Goal: Task Accomplishment & Management: Use online tool/utility

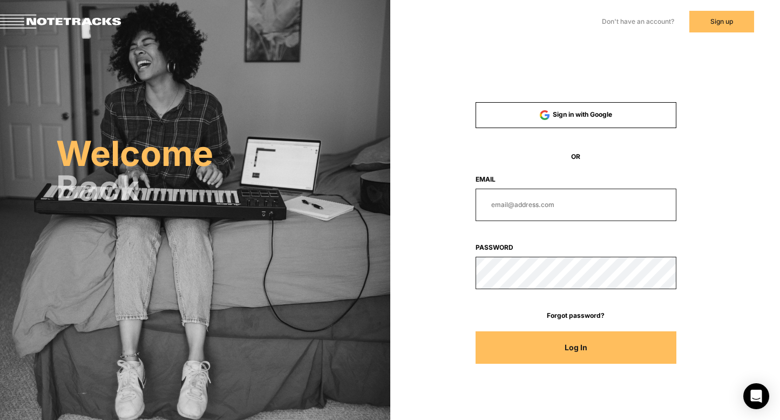
click at [508, 213] on input "email" at bounding box center [576, 204] width 201 height 32
click at [527, 241] on form "Sign in with Google OR Email Password Forgot password? Log In" at bounding box center [576, 238] width 268 height 272
click at [535, 210] on input "email" at bounding box center [576, 204] width 201 height 32
type input "kam@notetracks.com"
click at [476, 331] on button "Log In" at bounding box center [576, 347] width 201 height 32
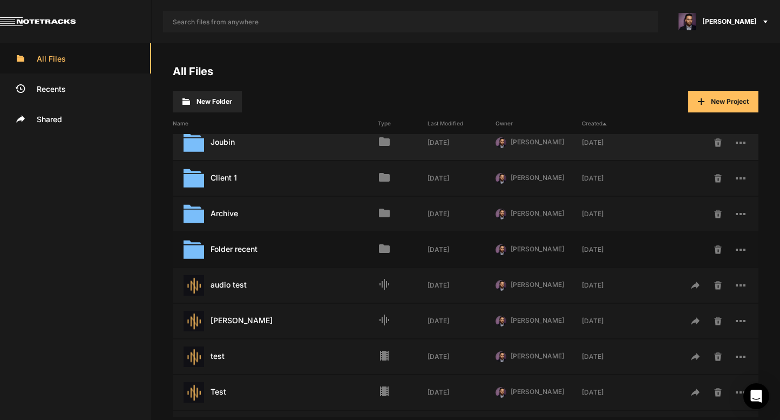
scroll to position [177, 0]
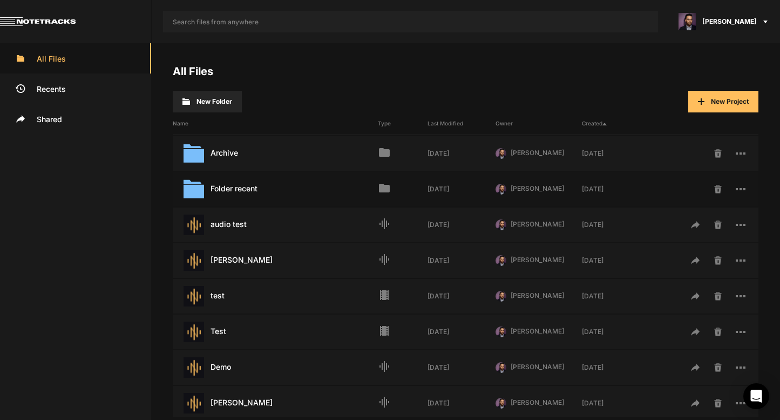
click at [718, 102] on span "New Project" at bounding box center [730, 101] width 38 height 8
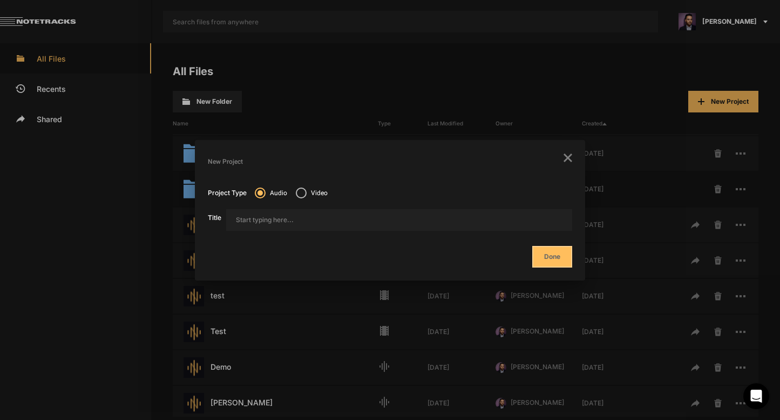
click at [302, 201] on mat-radio-button "Video" at bounding box center [312, 194] width 32 height 15
click at [302, 193] on span at bounding box center [301, 192] width 11 height 11
click at [0, 0] on input "Video" at bounding box center [0, 0] width 0 height 0
click at [409, 227] on input "Title" at bounding box center [399, 220] width 346 height 22
type input "Tasneem Demo"
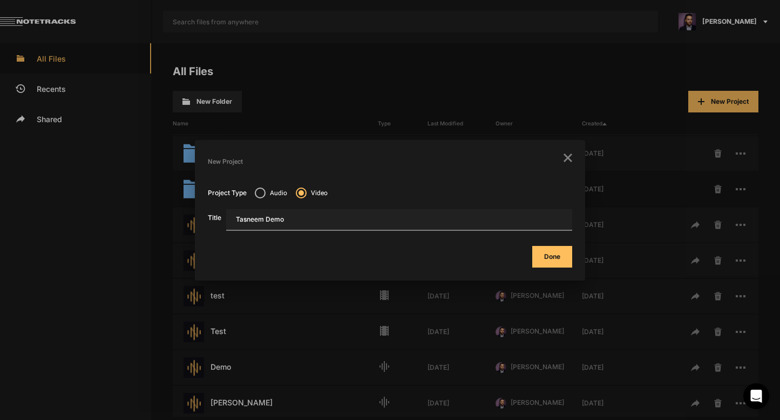
click at [532, 246] on button "Done" at bounding box center [552, 257] width 40 height 22
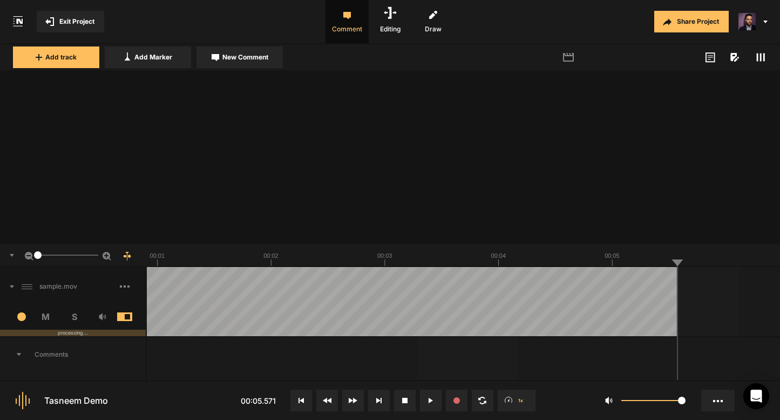
click at [227, 311] on div at bounding box center [360, 301] width 633 height 69
click at [77, 23] on span "Exit Project" at bounding box center [76, 22] width 35 height 10
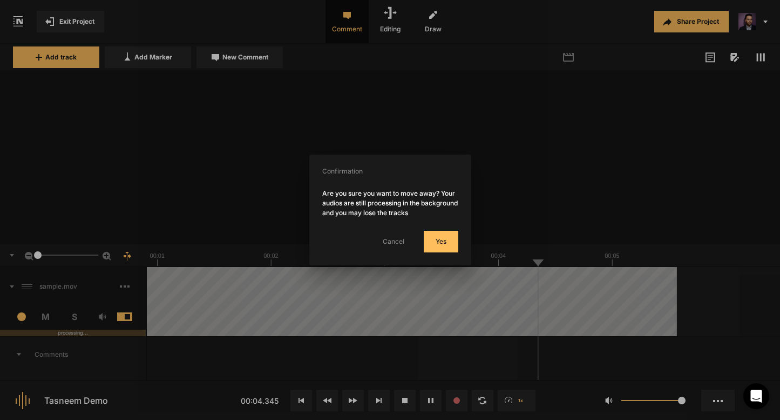
click at [435, 245] on button "Yes" at bounding box center [441, 242] width 35 height 22
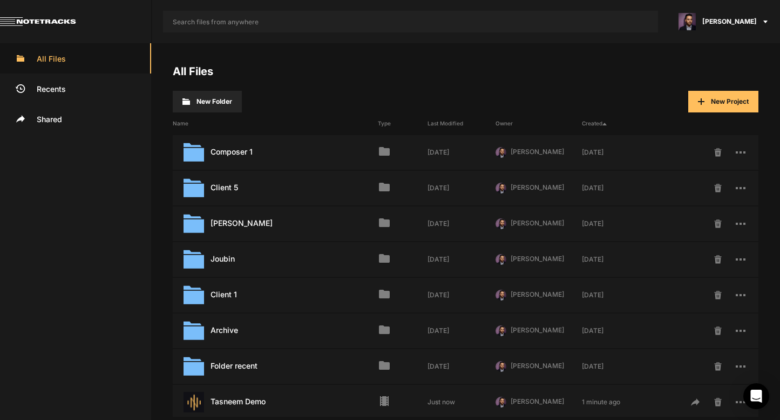
click at [734, 114] on div "Name Type Last Modified Owner Created" at bounding box center [466, 123] width 586 height 22
click at [728, 101] on span "New Project" at bounding box center [730, 101] width 38 height 8
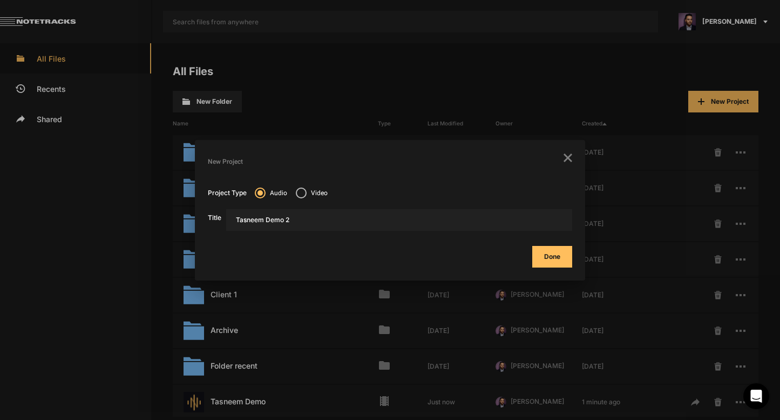
type input "Tasneem Demo 2"
click at [532, 246] on button "Done" at bounding box center [552, 257] width 40 height 22
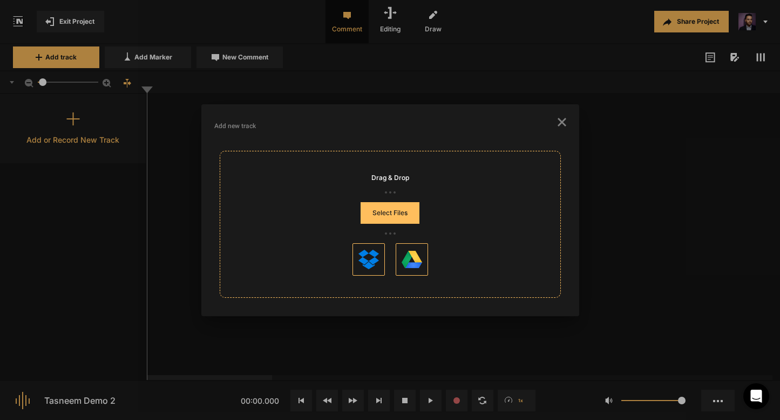
click at [561, 126] on icon "button" at bounding box center [562, 122] width 9 height 9
drag, startPoint x: 554, startPoint y: 124, endPoint x: 349, endPoint y: 309, distance: 276.0
click at [349, 309] on mat-dialog-container "Add new track Drag & Drop Select Files" at bounding box center [390, 210] width 378 height 212
click at [558, 120] on icon "button" at bounding box center [562, 122] width 9 height 9
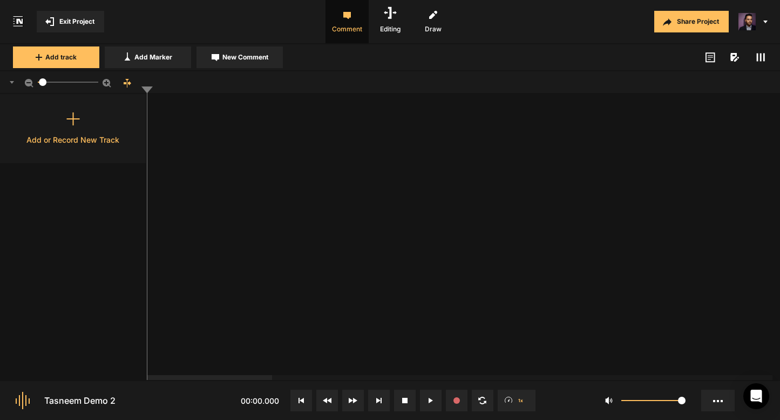
click at [64, 22] on span "Exit Project" at bounding box center [76, 22] width 35 height 10
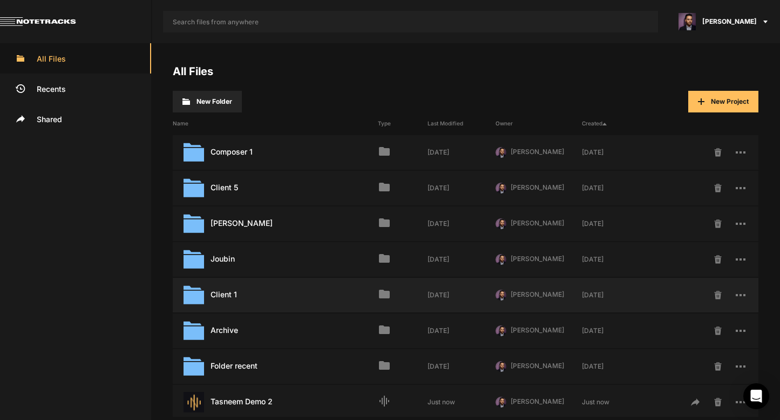
scroll to position [78, 0]
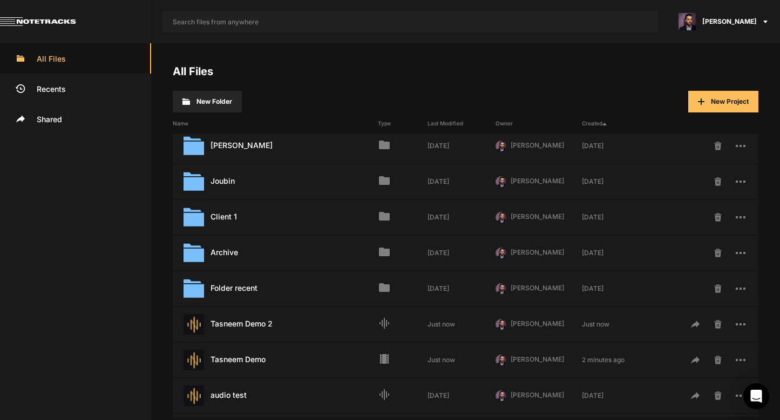
click at [724, 108] on button "New Project" at bounding box center [724, 102] width 70 height 22
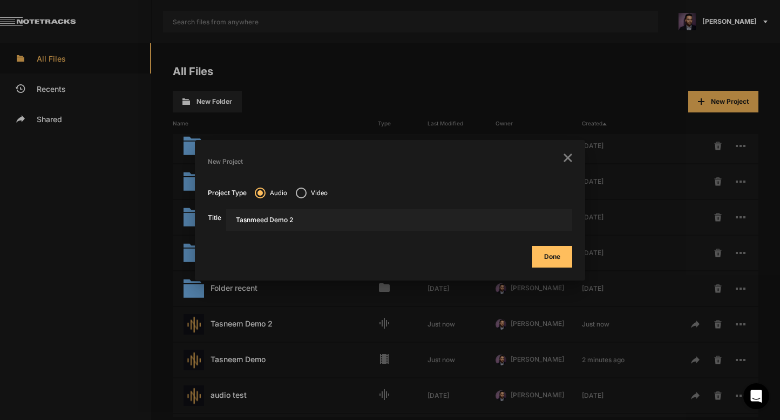
type input "Tasnmeed Demo 2"
click at [532, 246] on button "Done" at bounding box center [552, 257] width 40 height 22
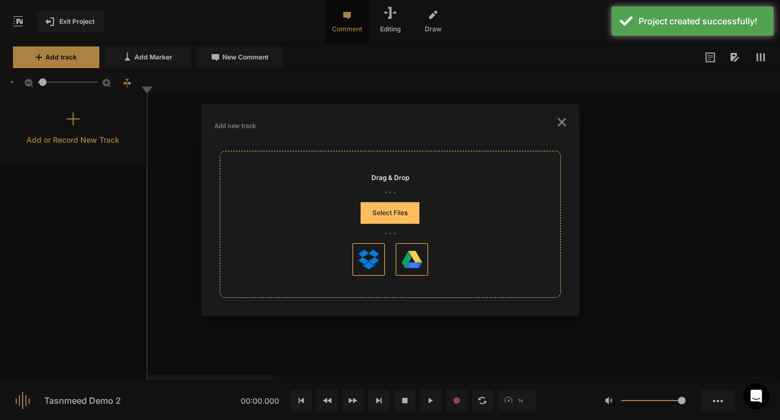
click at [566, 119] on mat-dialog-container "Add new track Drag & Drop Select Files" at bounding box center [390, 210] width 378 height 212
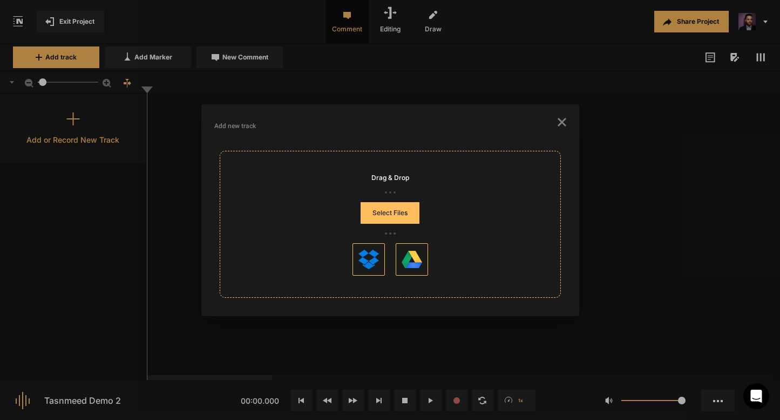
click at [544, 129] on h3 "Add new track" at bounding box center [390, 125] width 352 height 17
click at [561, 126] on icon "button" at bounding box center [562, 122] width 9 height 9
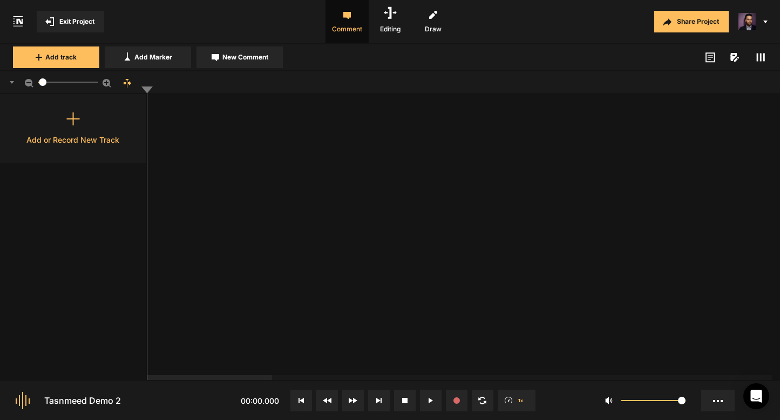
click at [57, 19] on mat-icon at bounding box center [52, 21] width 14 height 9
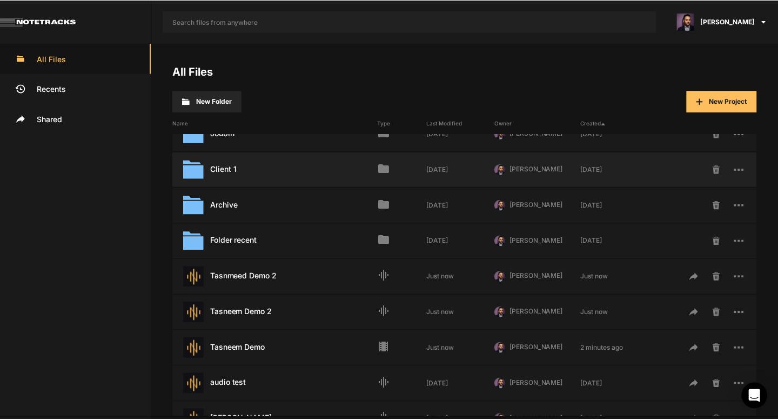
scroll to position [151, 0]
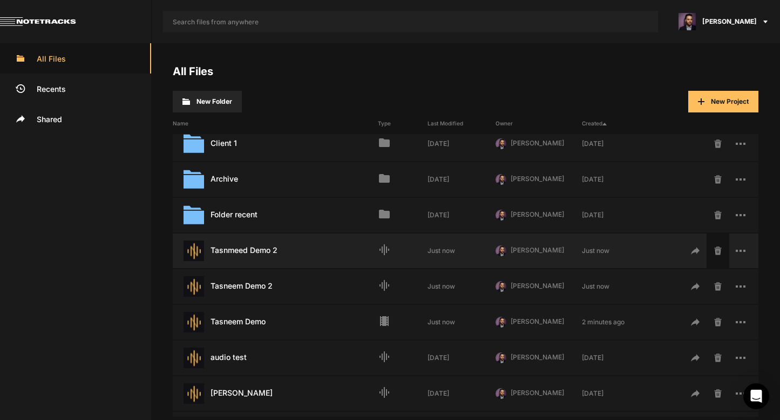
click at [719, 251] on span at bounding box center [718, 250] width 23 height 35
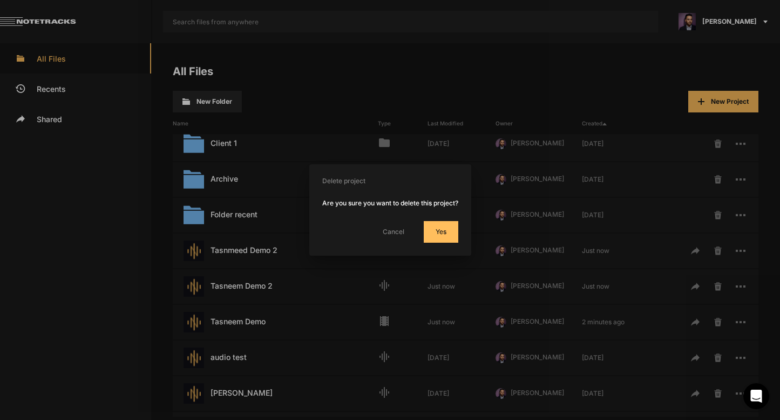
click at [429, 234] on button "Yes" at bounding box center [441, 232] width 35 height 22
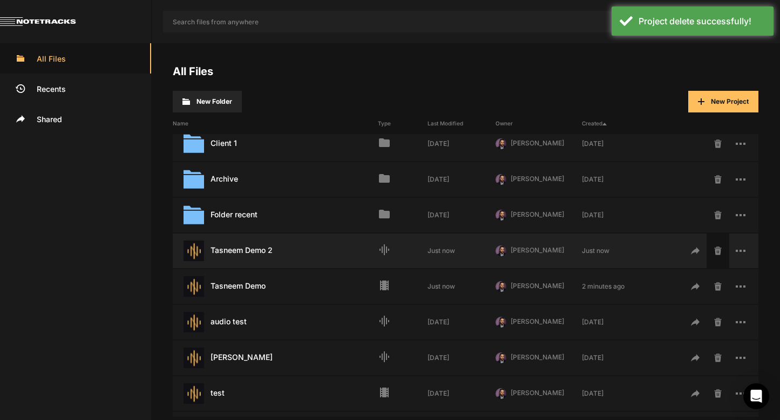
click at [716, 265] on span at bounding box center [718, 250] width 23 height 35
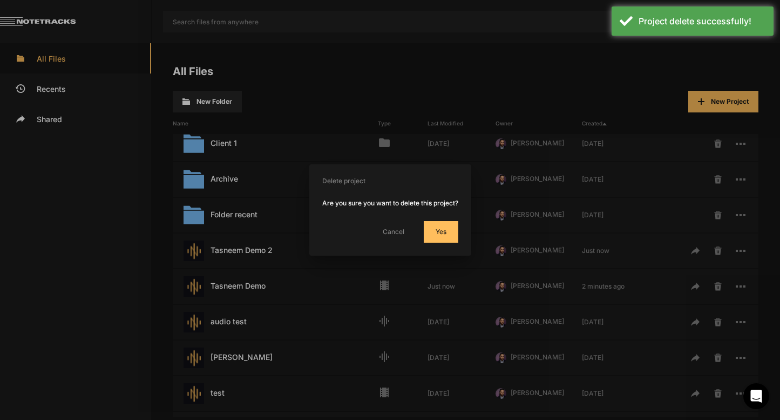
click at [448, 237] on button "Yes" at bounding box center [441, 232] width 35 height 22
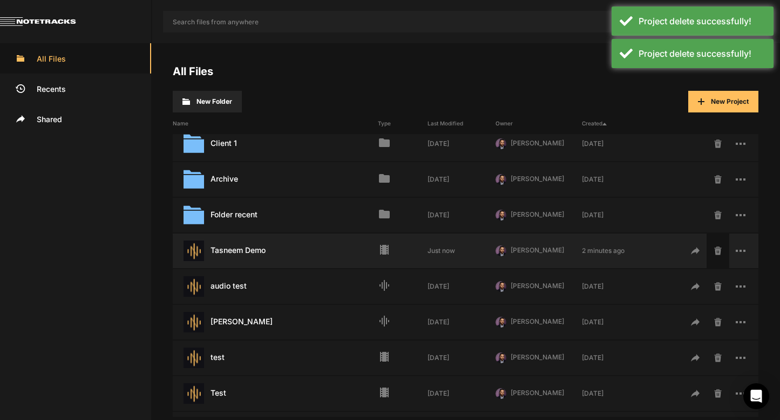
click at [715, 252] on icon at bounding box center [718, 250] width 7 height 8
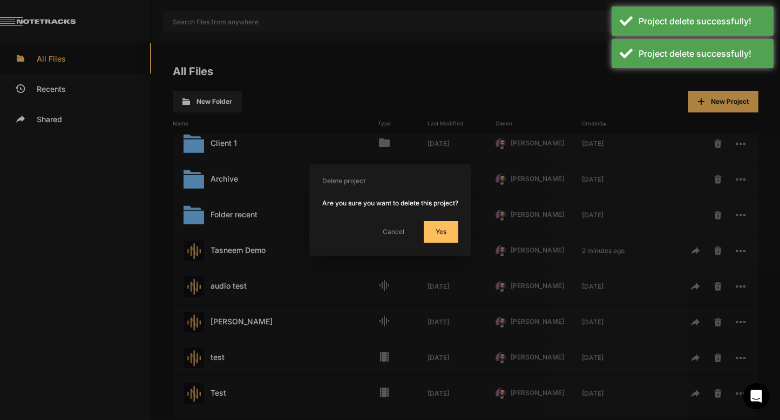
click at [421, 234] on div "Cancel Yes" at bounding box center [390, 232] width 136 height 22
click at [437, 235] on button "Yes" at bounding box center [441, 232] width 35 height 22
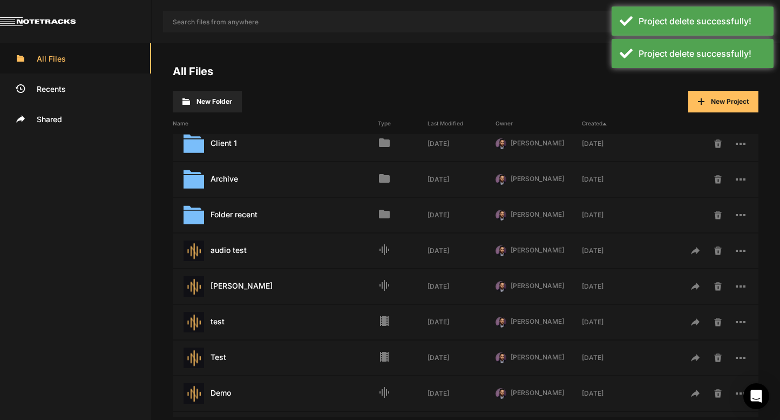
click at [709, 109] on button "New Project" at bounding box center [724, 102] width 70 height 22
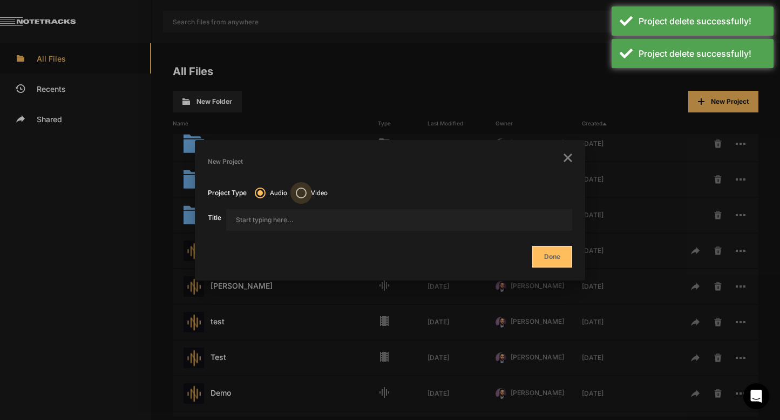
click at [306, 197] on span at bounding box center [301, 192] width 11 height 11
click at [0, 0] on input "Video" at bounding box center [0, 0] width 0 height 0
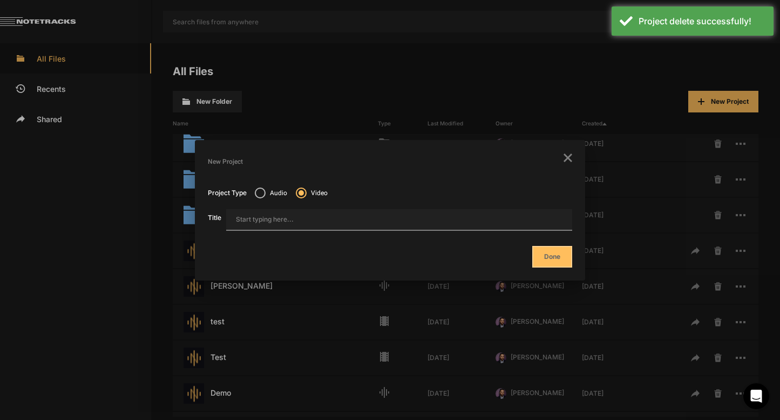
click at [307, 214] on input "Title" at bounding box center [399, 220] width 346 height 22
type input "Demo 2"
click at [532, 246] on button "Done" at bounding box center [552, 257] width 40 height 22
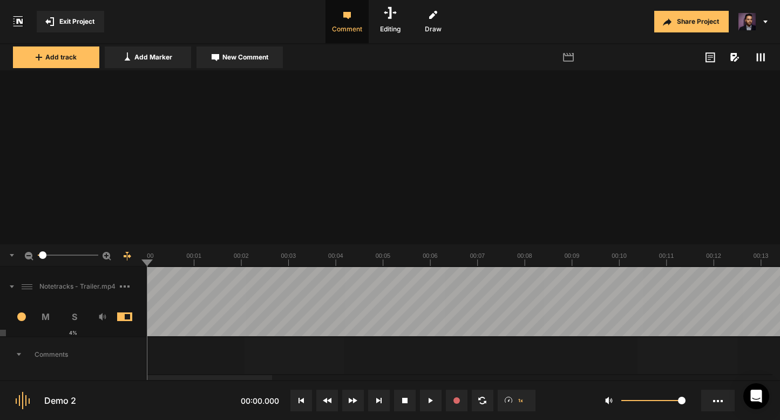
click at [566, 54] on mat-icon "movie" at bounding box center [568, 57] width 13 height 13
click at [569, 156] on span "2x" at bounding box center [574, 152] width 25 height 13
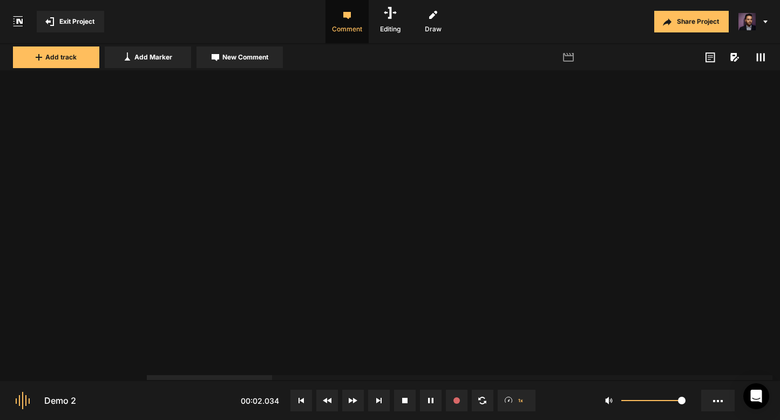
click at [731, 57] on icon at bounding box center [735, 57] width 9 height 9
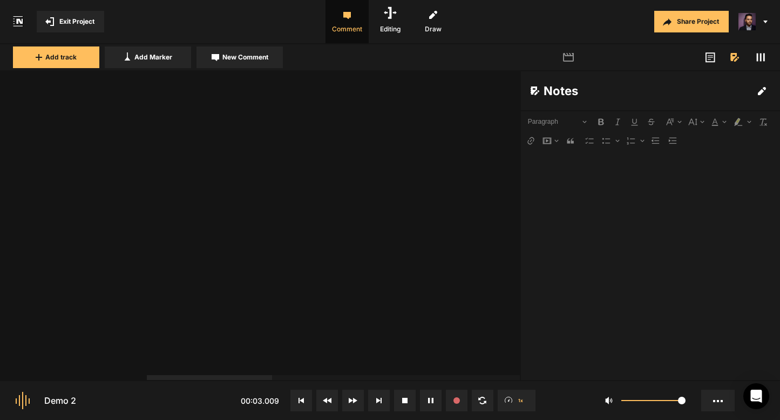
click at [732, 57] on icon at bounding box center [734, 57] width 6 height 8
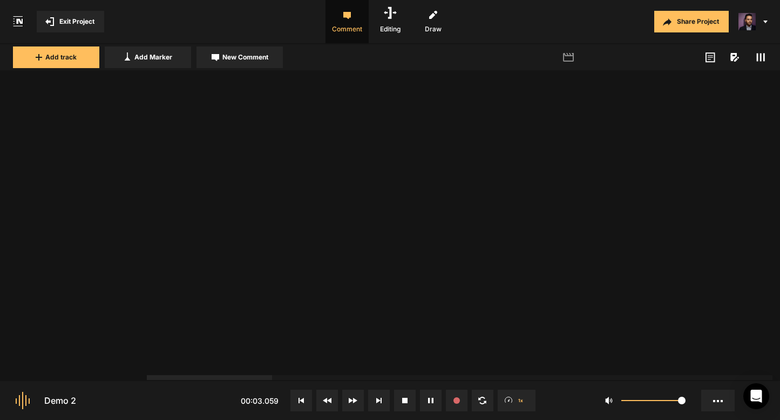
click at [760, 62] on span at bounding box center [760, 57] width 13 height 13
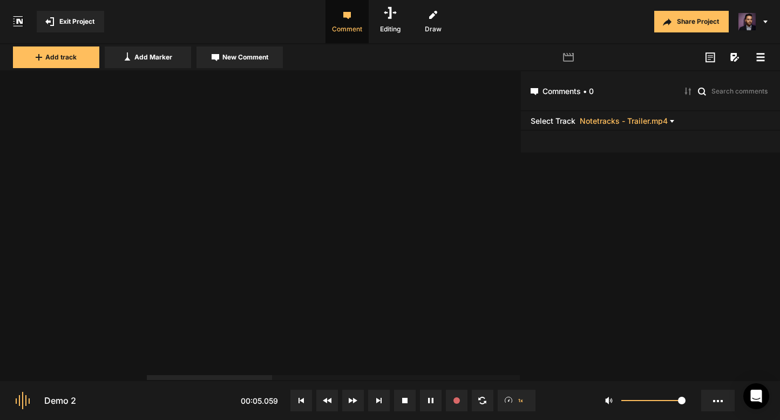
click at [734, 60] on icon at bounding box center [736, 60] width 4 height 4
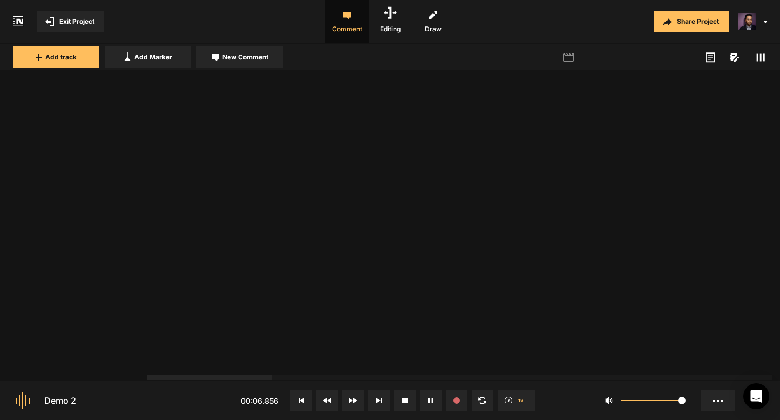
click at [734, 60] on icon at bounding box center [736, 60] width 4 height 4
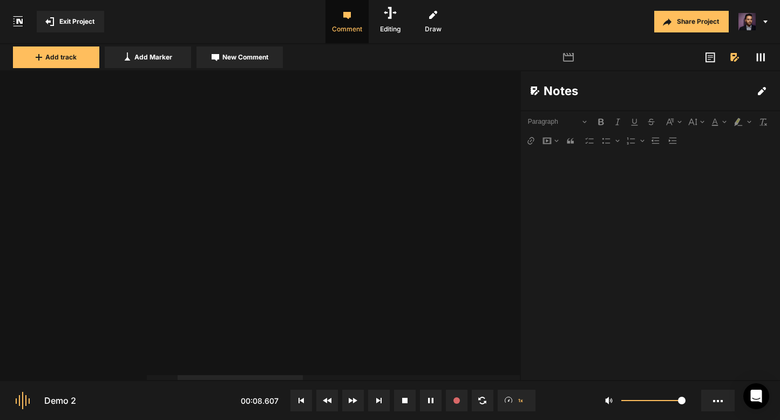
click at [755, 65] on div "Add track Add Marker New Comment Color: Tags: movie" at bounding box center [390, 57] width 780 height 27
click at [759, 59] on icon at bounding box center [761, 57] width 9 height 9
click at [663, 199] on nt-comment-journal "Comments • 0 Select Track Notetracks - Trailer.mp4" at bounding box center [650, 225] width 259 height 308
click at [570, 57] on mat-icon "movie" at bounding box center [568, 57] width 13 height 13
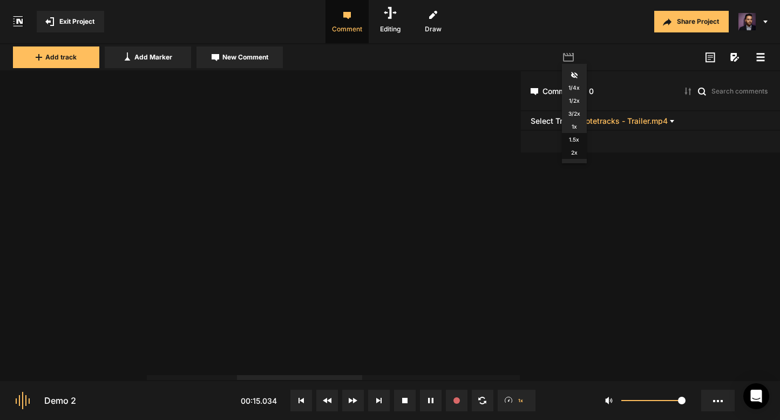
click at [574, 139] on span "1.5x" at bounding box center [574, 139] width 25 height 13
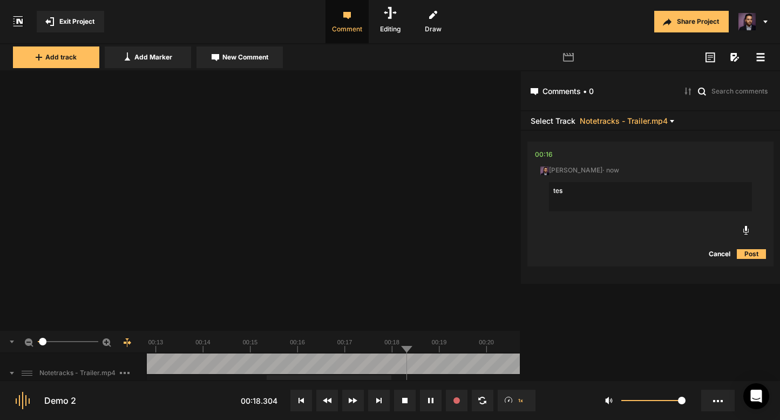
type textarea "test"
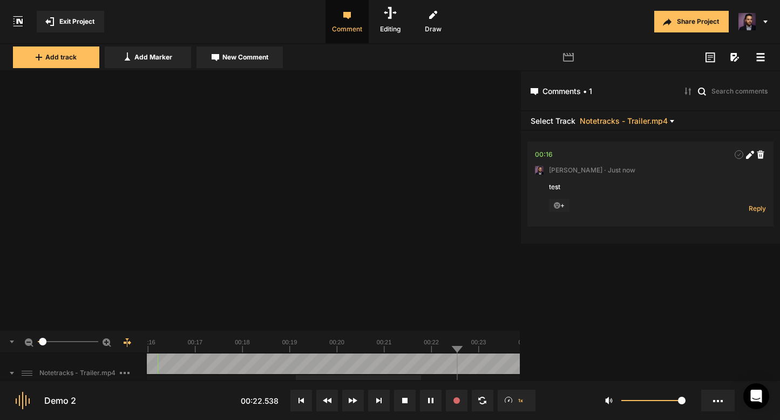
click at [566, 59] on mat-icon "movie" at bounding box center [568, 57] width 13 height 13
click at [576, 154] on span "2x" at bounding box center [574, 152] width 25 height 13
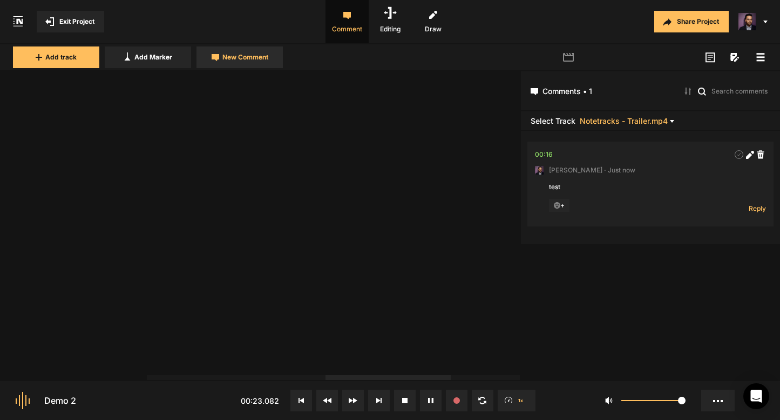
click at [249, 57] on span "New Comment" at bounding box center [245, 57] width 46 height 10
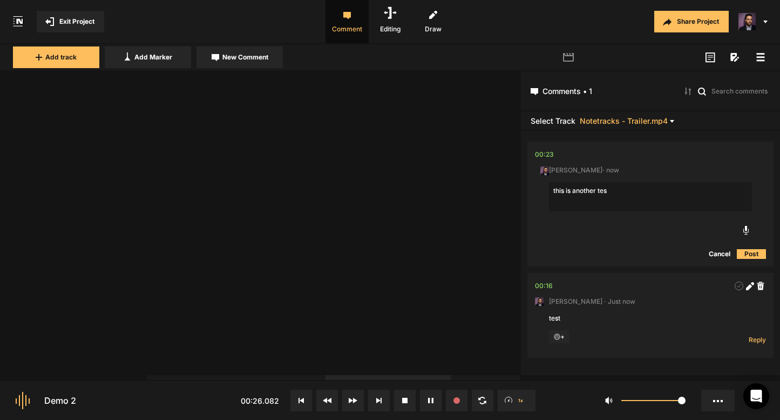
type textarea "this is another test"
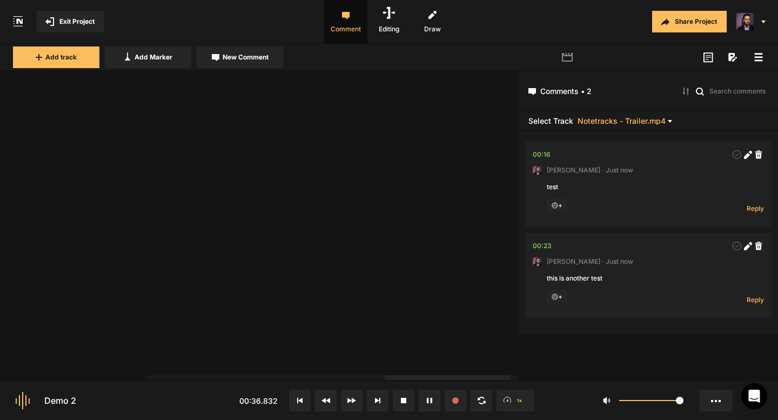
click at [53, 22] on icon at bounding box center [53, 22] width 1 height 8
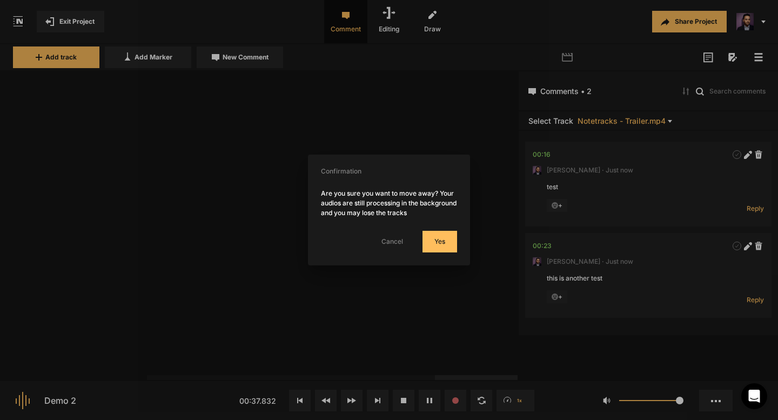
click at [422, 234] on button "Yes" at bounding box center [439, 242] width 35 height 22
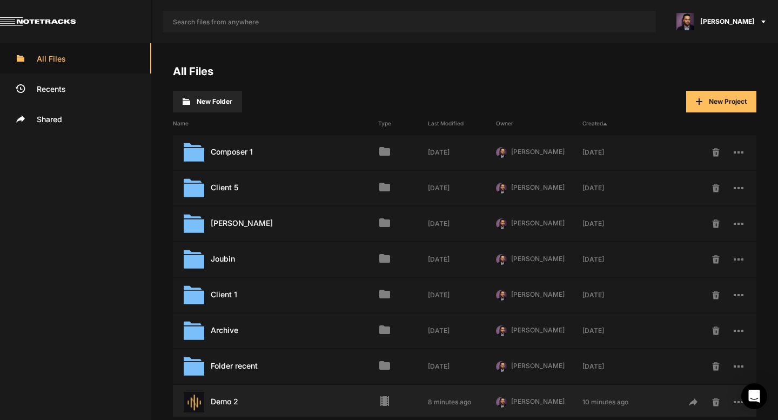
click at [248, 402] on div "Demo 2 Last Modified: 8 minutes ago" at bounding box center [275, 402] width 205 height 21
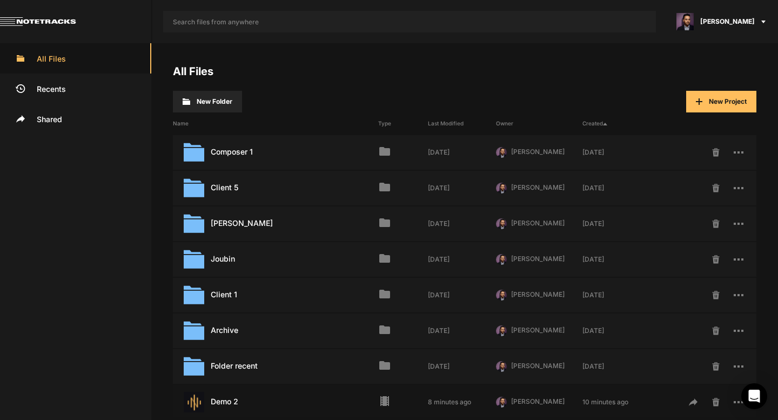
click at [248, 402] on div "Demo 2 Last Modified: 8 minutes ago" at bounding box center [275, 402] width 205 height 21
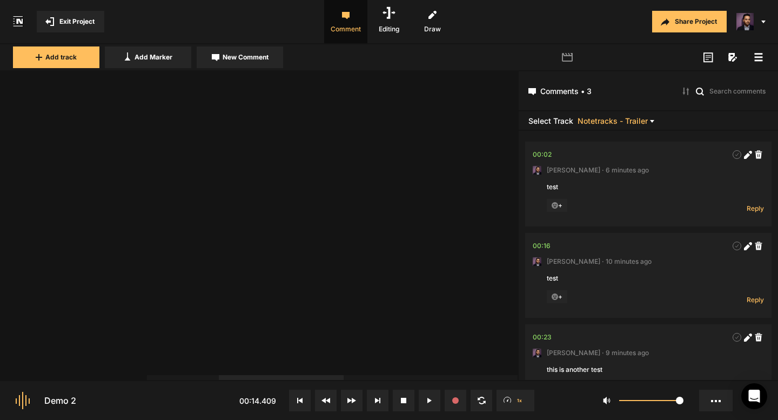
click at [571, 58] on mat-icon "movie" at bounding box center [567, 57] width 13 height 13
click at [574, 127] on span "1x" at bounding box center [573, 126] width 25 height 13
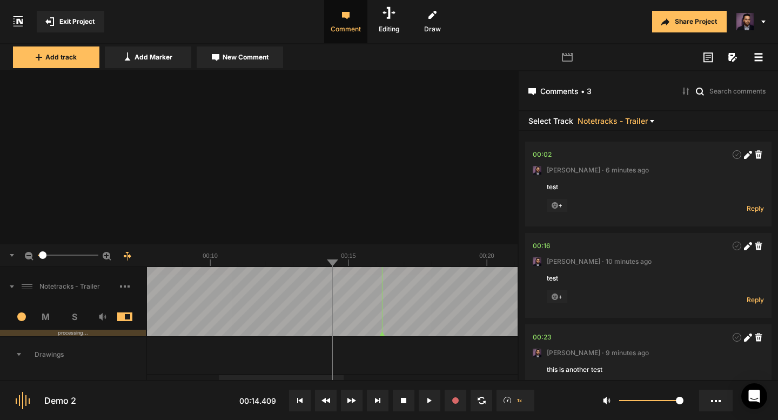
click at [752, 58] on span at bounding box center [758, 57] width 13 height 13
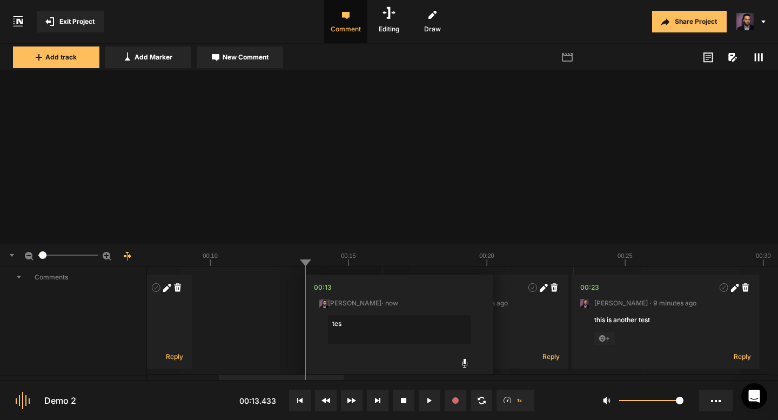
type textarea "test"
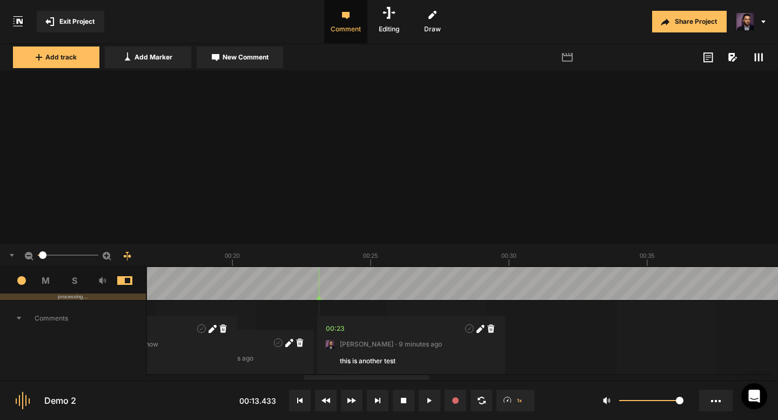
scroll to position [0, 0]
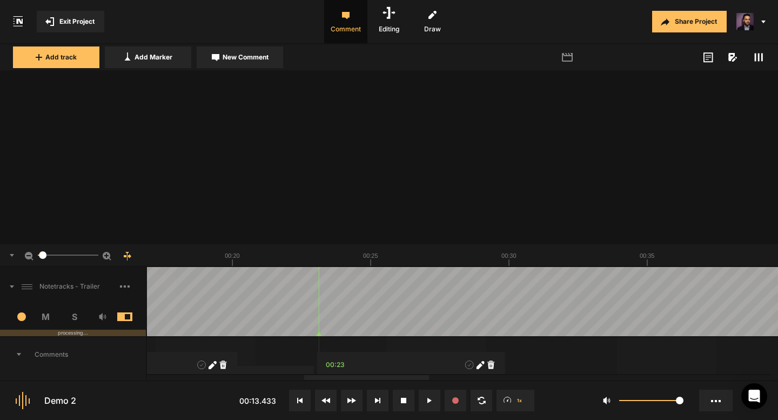
click at [753, 57] on span at bounding box center [758, 57] width 13 height 13
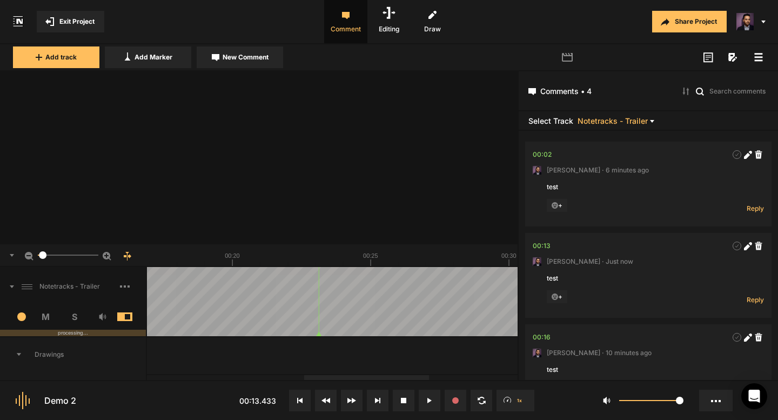
click at [568, 57] on mat-icon "movie" at bounding box center [567, 57] width 13 height 13
click at [572, 152] on span "2x" at bounding box center [573, 152] width 25 height 13
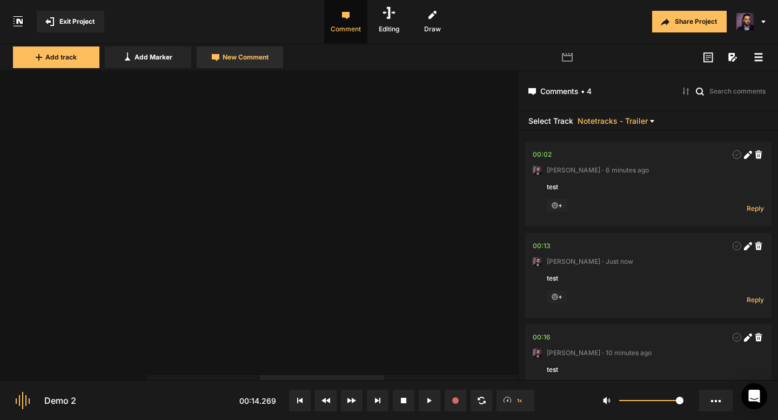
click at [257, 57] on span "New Comment" at bounding box center [245, 57] width 46 height 10
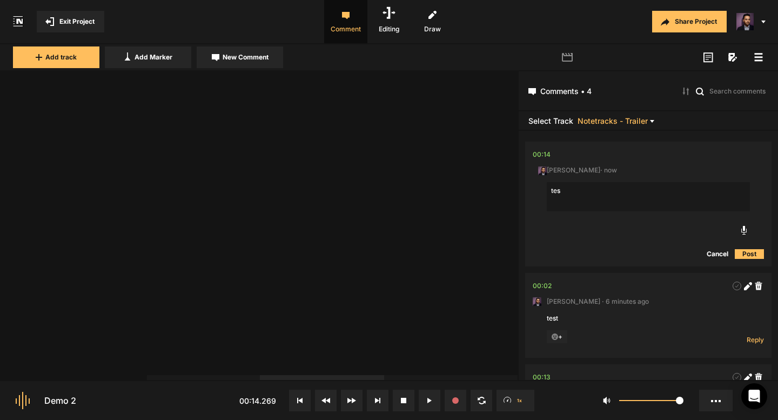
type textarea "test"
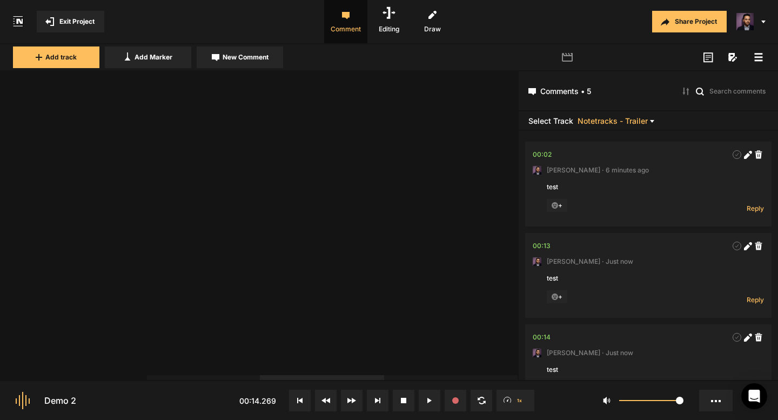
click at [678, 20] on button "Share Project" at bounding box center [689, 22] width 75 height 22
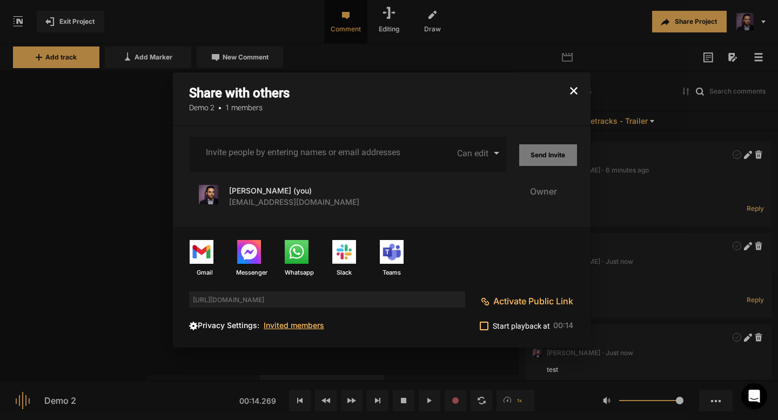
click at [573, 92] on icon "button" at bounding box center [574, 91] width 8 height 8
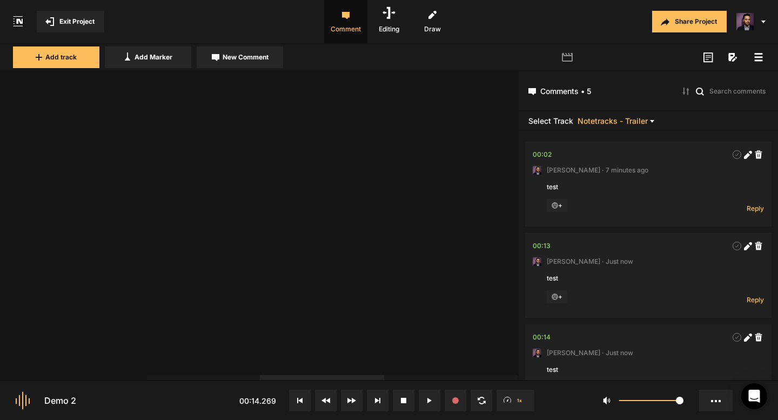
click at [726, 57] on div "movie" at bounding box center [663, 57] width 204 height 13
click at [732, 58] on icon at bounding box center [732, 57] width 9 height 9
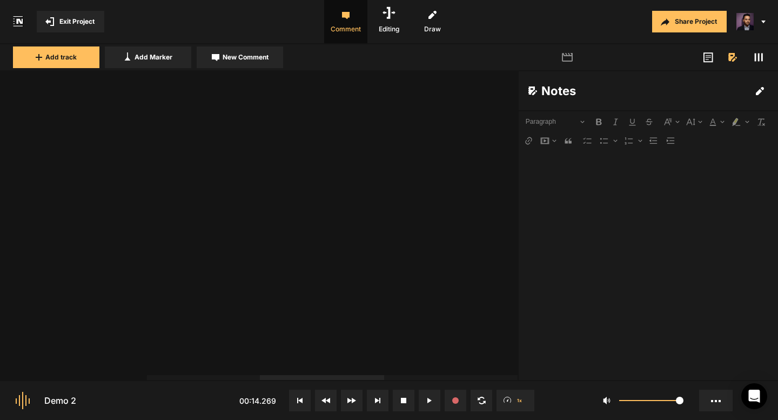
click at [626, 235] on div at bounding box center [647, 265] width 259 height 230
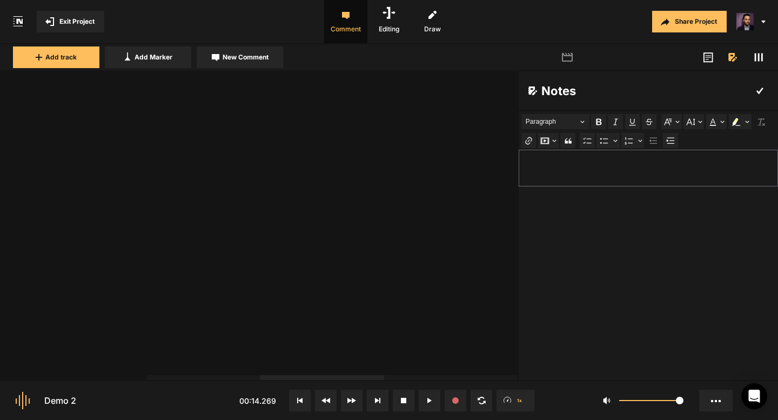
click at [706, 58] on icon at bounding box center [708, 57] width 10 height 10
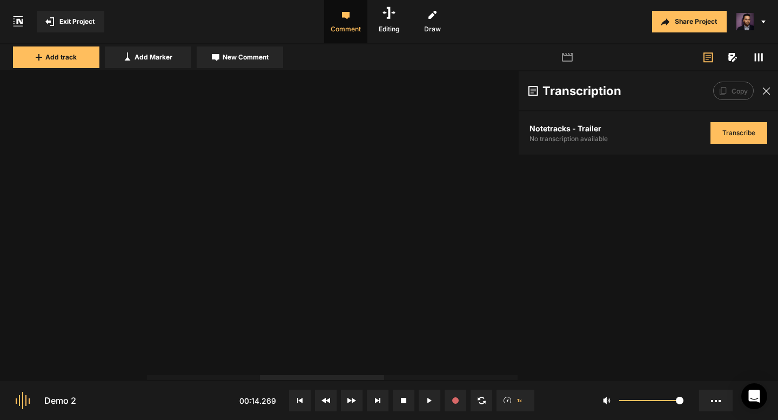
click at [771, 90] on div at bounding box center [763, 91] width 21 height 17
click at [766, 90] on icon at bounding box center [767, 91] width 8 height 8
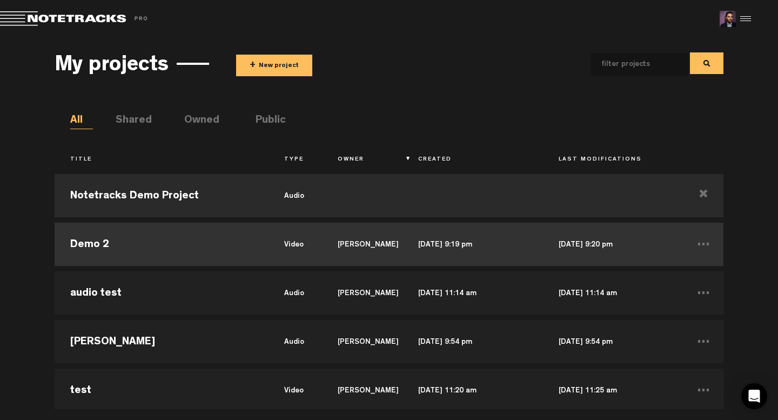
click at [352, 242] on td "[PERSON_NAME]" at bounding box center [362, 244] width 80 height 49
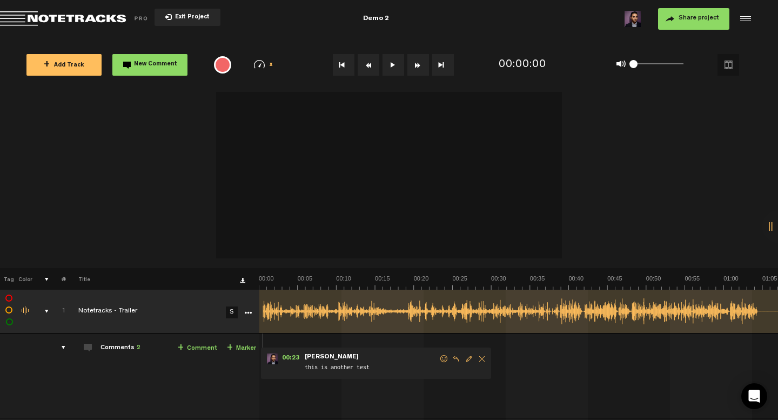
click at [727, 66] on button "Video options" at bounding box center [728, 65] width 22 height 22
click at [733, 182] on button "1.5x" at bounding box center [732, 182] width 22 height 13
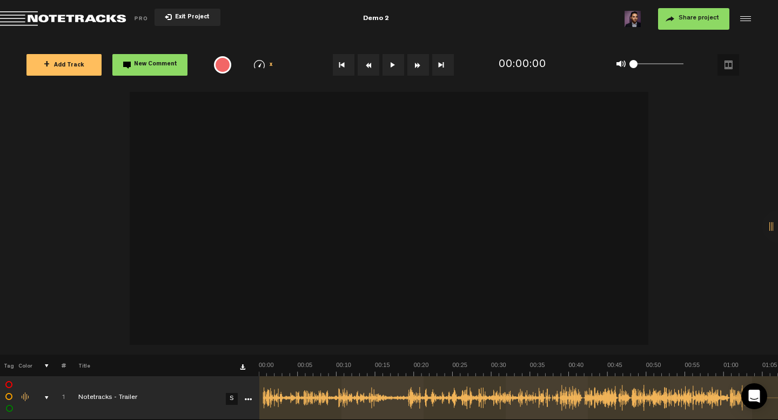
click at [434, 396] on line at bounding box center [434, 398] width 0 height 8
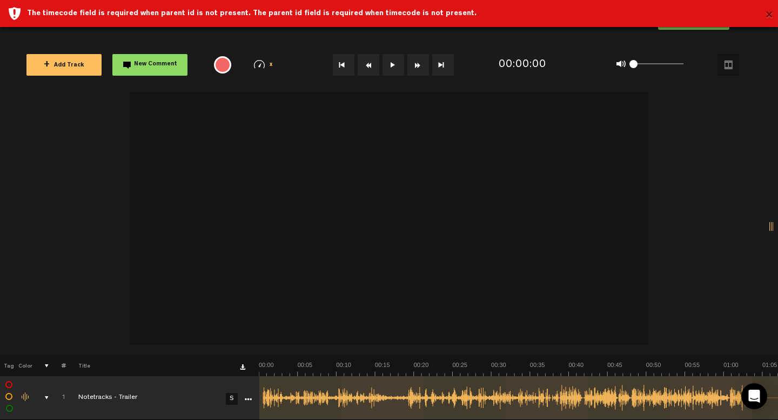
click at [770, 15] on button "×" at bounding box center [769, 16] width 8 height 22
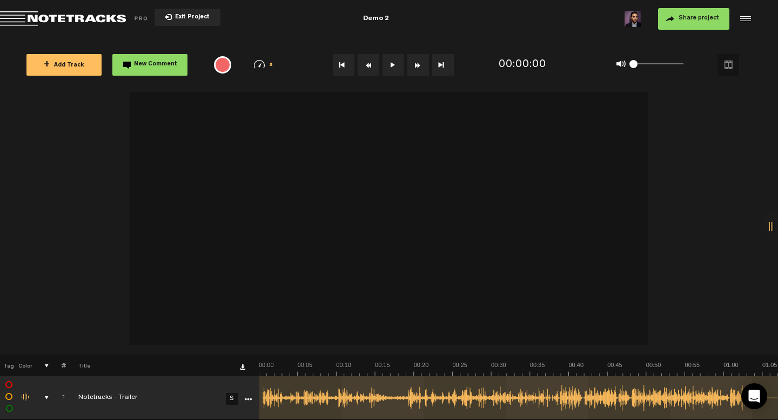
click at [341, 387] on rect at bounding box center [518, 397] width 519 height 43
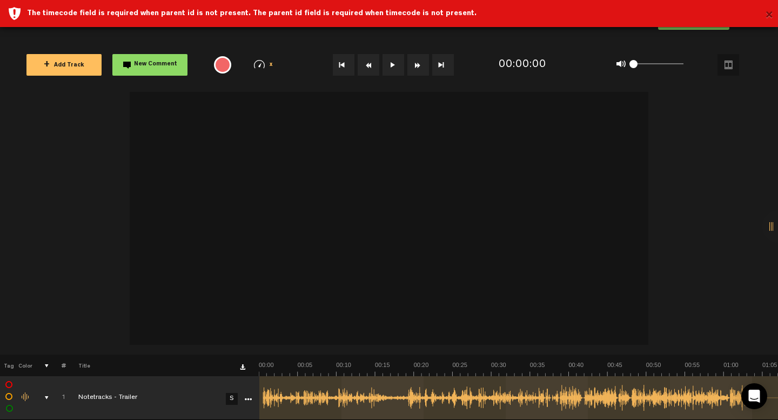
click at [771, 12] on button "×" at bounding box center [769, 16] width 8 height 22
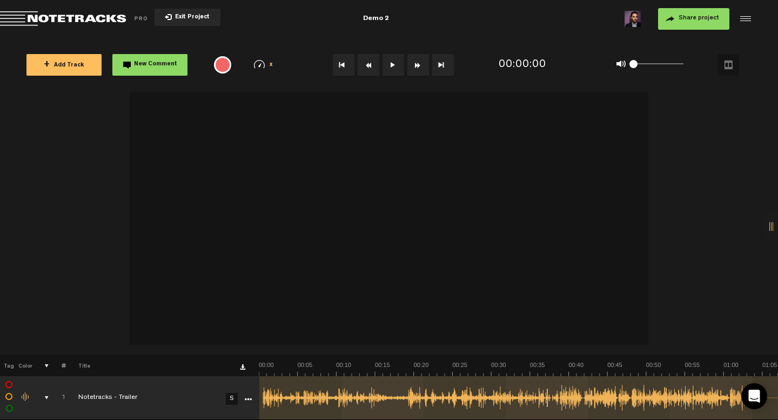
click at [390, 65] on button at bounding box center [393, 65] width 22 height 22
click at [360, 390] on rect at bounding box center [518, 397] width 519 height 43
click at [360, 370] on img at bounding box center [518, 368] width 519 height 15
click at [362, 366] on img at bounding box center [518, 368] width 519 height 15
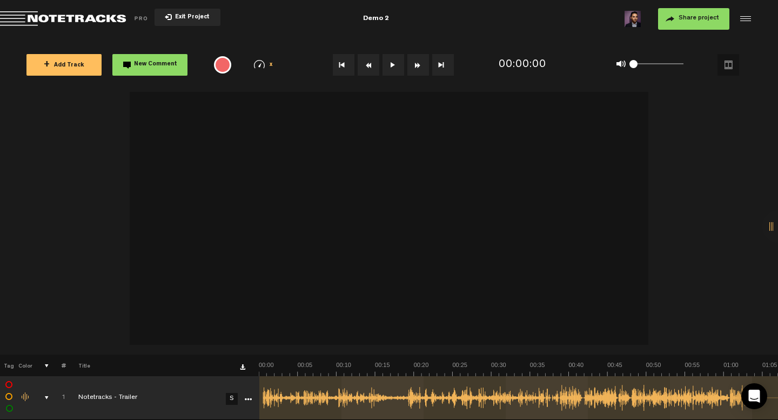
click at [727, 69] on button "Video options" at bounding box center [728, 65] width 22 height 22
click at [737, 147] on button "1x" at bounding box center [732, 149] width 22 height 13
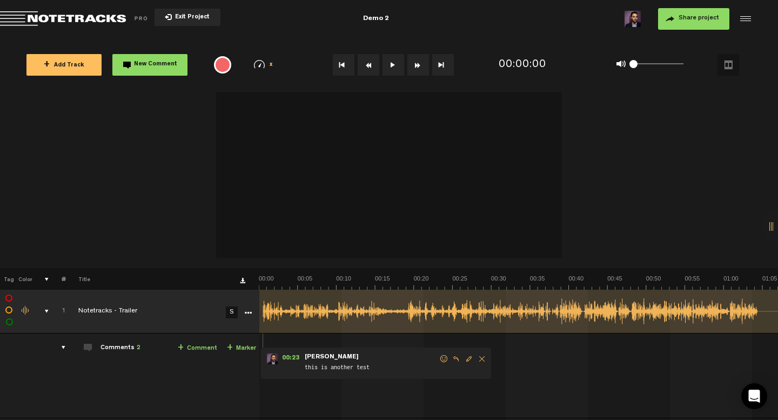
click at [370, 304] on rect at bounding box center [518, 310] width 519 height 43
click at [367, 282] on img at bounding box center [518, 281] width 519 height 15
click at [369, 279] on img at bounding box center [518, 281] width 519 height 15
click at [305, 319] on rect at bounding box center [518, 310] width 519 height 43
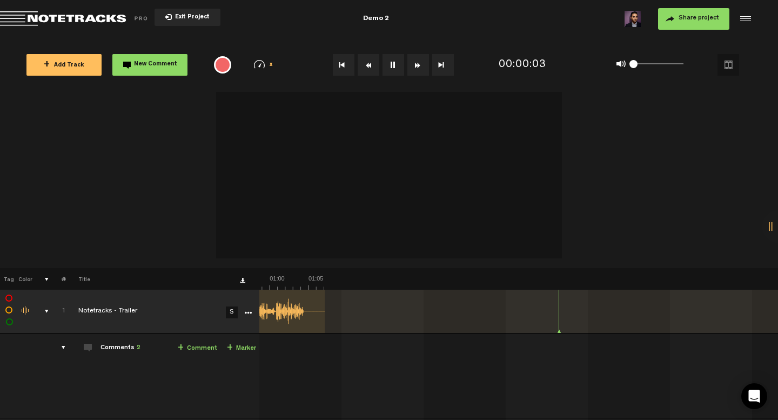
scroll to position [0, 1]
click at [346, 64] on button "Go to beginning" at bounding box center [344, 65] width 22 height 22
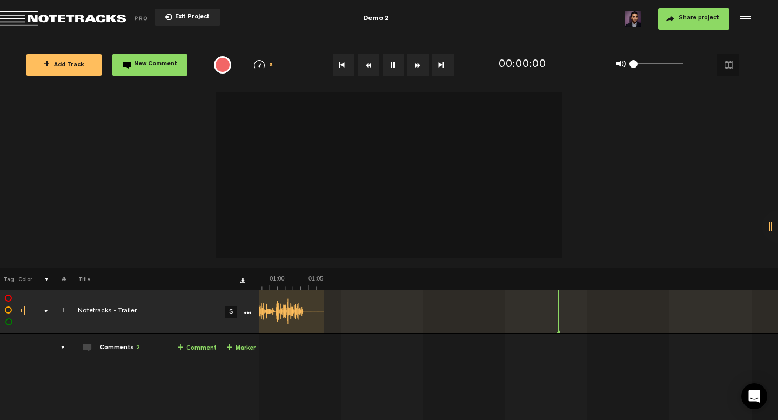
click at [346, 64] on button "Go to beginning" at bounding box center [344, 65] width 22 height 22
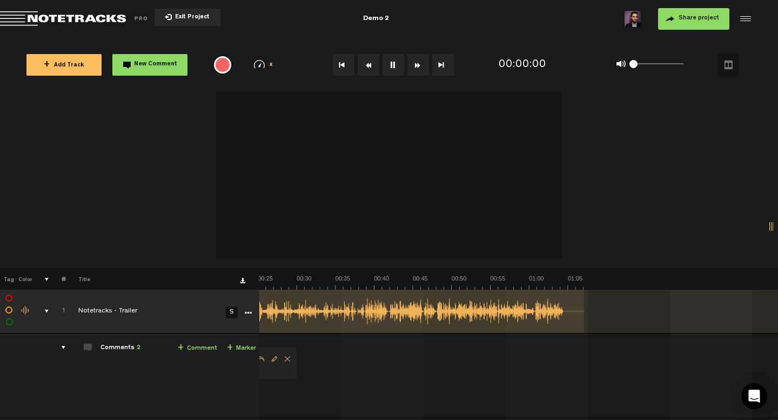
scroll to position [0, 0]
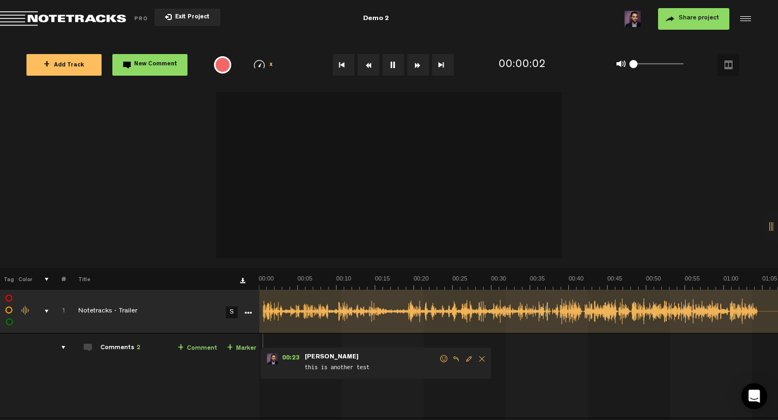
click at [166, 66] on span "New Comment" at bounding box center [155, 65] width 43 height 6
type textarea "test"
click at [404, 296] on rect at bounding box center [518, 310] width 519 height 43
click at [397, 309] on icon at bounding box center [518, 310] width 519 height 43
click at [398, 309] on line at bounding box center [398, 310] width 0 height 3
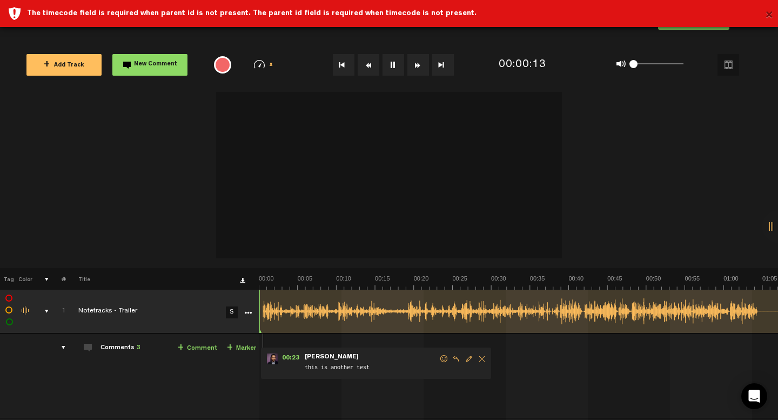
click at [767, 15] on button "×" at bounding box center [769, 16] width 8 height 22
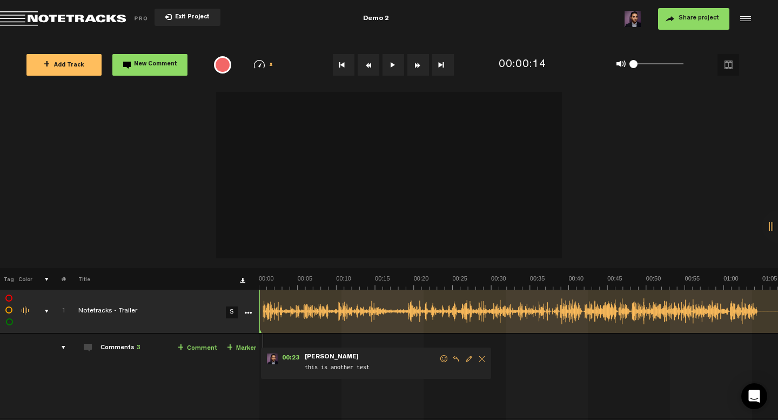
click at [734, 59] on button "Video options" at bounding box center [728, 65] width 22 height 22
click at [729, 183] on button "1.5x" at bounding box center [732, 182] width 22 height 13
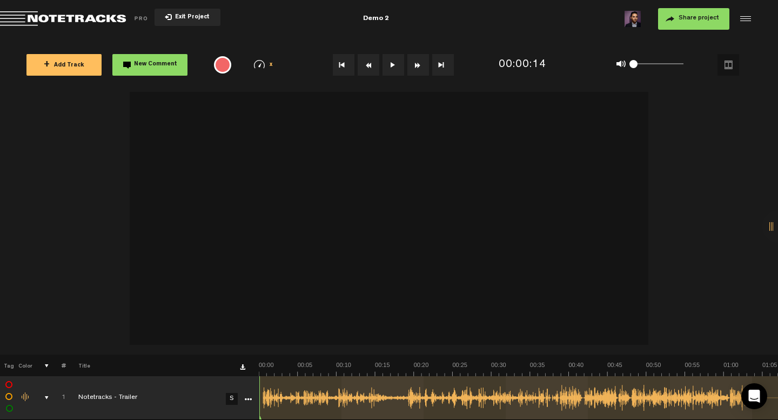
click at [769, 223] on div at bounding box center [778, 226] width 32 height 32
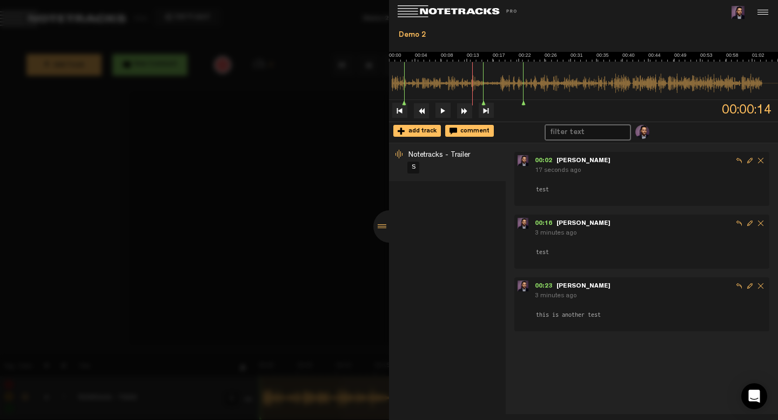
click at [392, 225] on div at bounding box center [389, 226] width 32 height 32
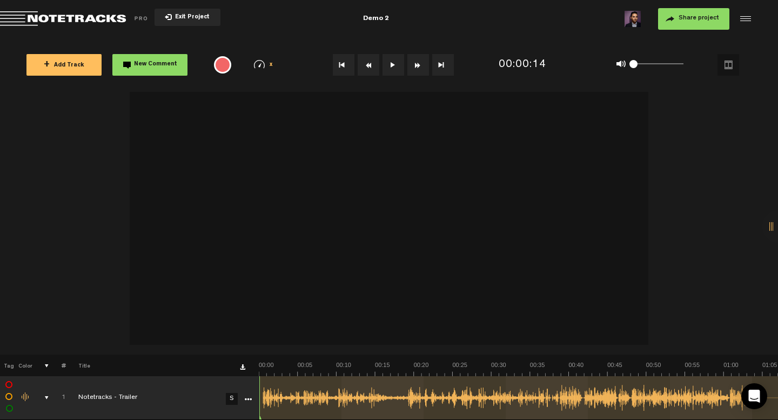
click at [388, 225] on video at bounding box center [389, 214] width 518 height 259
click at [397, 393] on rect at bounding box center [518, 397] width 519 height 43
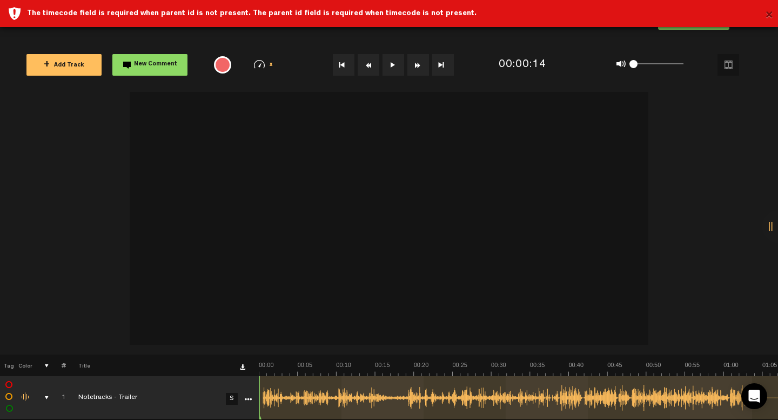
click at [768, 15] on button "×" at bounding box center [769, 16] width 8 height 22
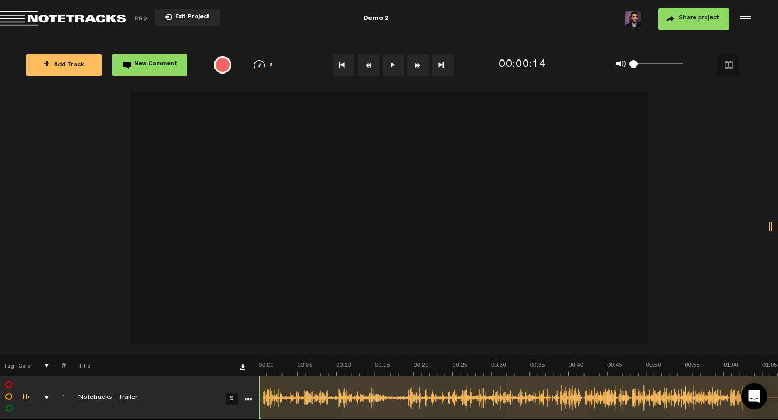
click at [733, 71] on button "Video options" at bounding box center [728, 65] width 22 height 22
click at [726, 101] on button "1/4x" at bounding box center [732, 101] width 22 height 13
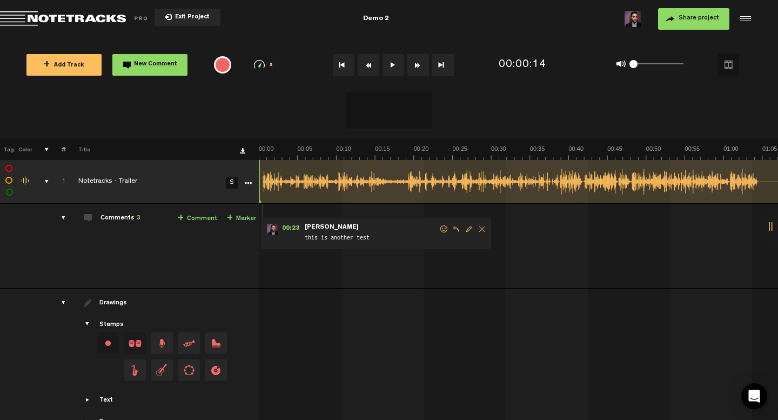
click at [729, 65] on button "Video options" at bounding box center [728, 65] width 22 height 22
click at [733, 151] on button "1x" at bounding box center [732, 149] width 22 height 13
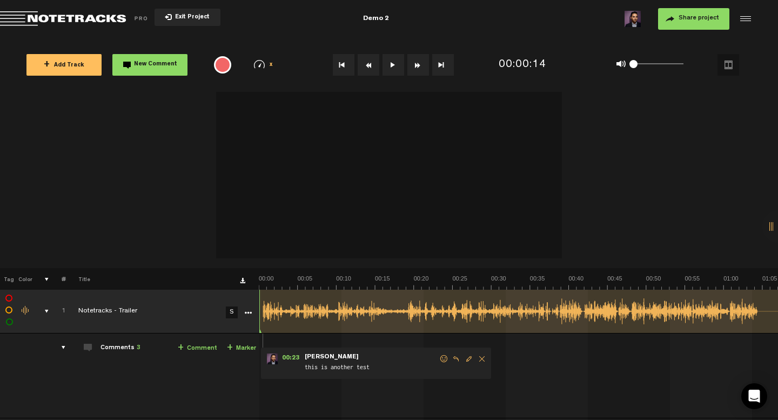
click at [725, 69] on button "Video options" at bounding box center [728, 65] width 22 height 22
click at [726, 69] on button "Video options" at bounding box center [728, 65] width 22 height 22
click at [731, 73] on button "Video options" at bounding box center [728, 65] width 22 height 22
click at [733, 178] on button "1.5x" at bounding box center [732, 182] width 22 height 13
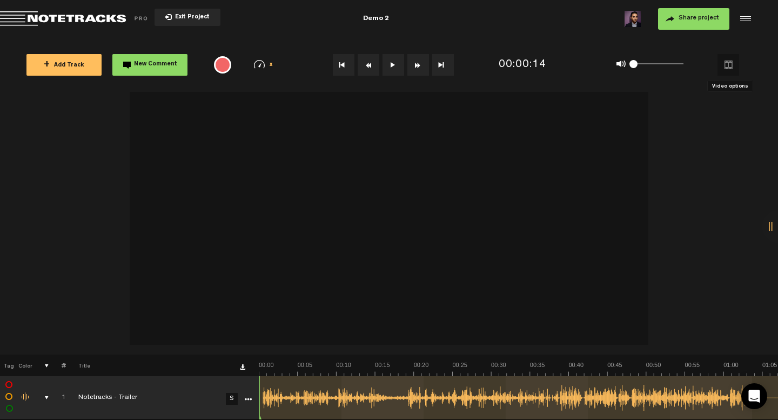
click at [729, 68] on button "Video options" at bounding box center [728, 65] width 22 height 22
click at [663, 110] on div at bounding box center [389, 219] width 778 height 269
click at [463, 386] on rect at bounding box center [518, 397] width 519 height 43
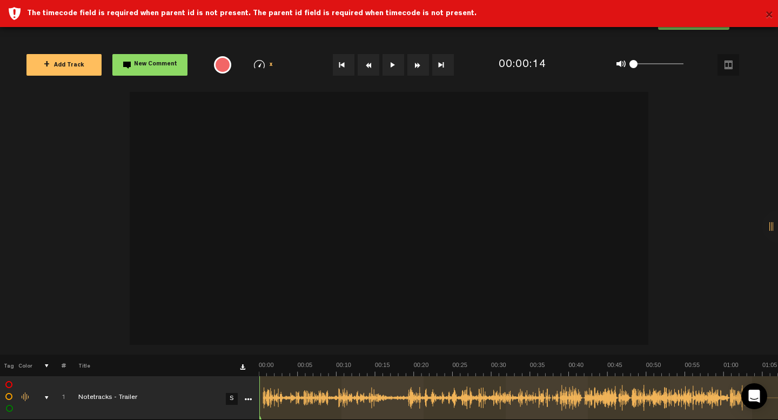
click at [768, 11] on button "×" at bounding box center [769, 16] width 8 height 22
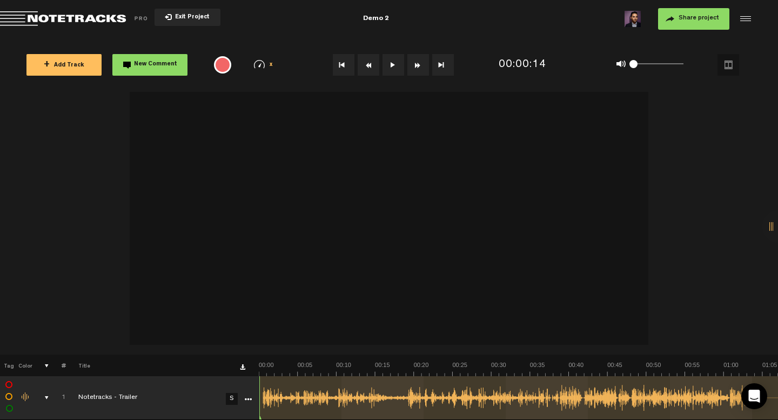
click at [726, 62] on button "Video options" at bounding box center [728, 65] width 22 height 22
click at [731, 149] on button "1x" at bounding box center [732, 149] width 22 height 13
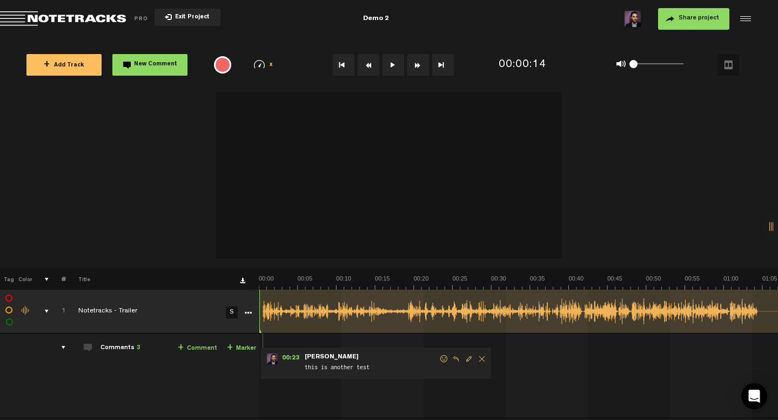
click at [731, 64] on button "Video options" at bounding box center [728, 65] width 22 height 22
click at [730, 68] on button "Video options" at bounding box center [728, 65] width 22 height 22
click at [727, 184] on button "1.5x" at bounding box center [732, 182] width 22 height 13
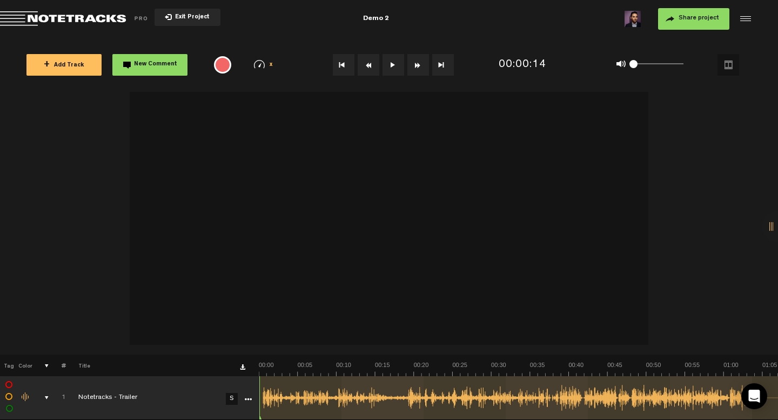
click at [767, 225] on div at bounding box center [778, 226] width 32 height 32
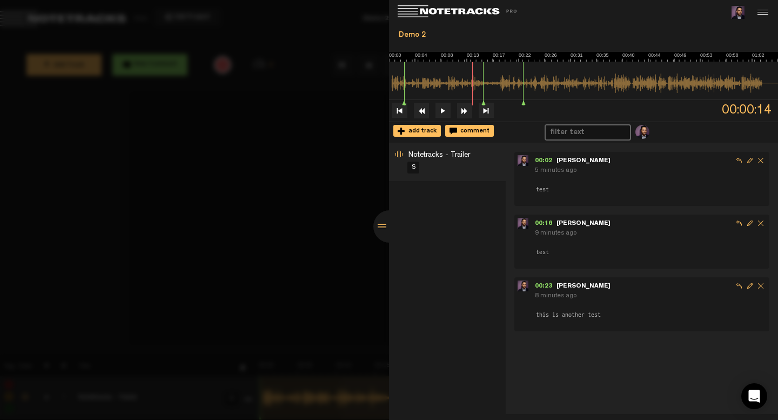
click at [382, 228] on div at bounding box center [389, 226] width 32 height 32
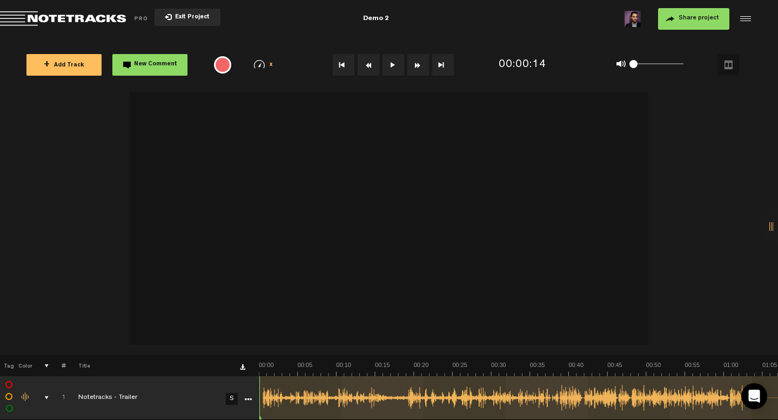
click at [194, 9] on button "Exit Project" at bounding box center [187, 17] width 66 height 17
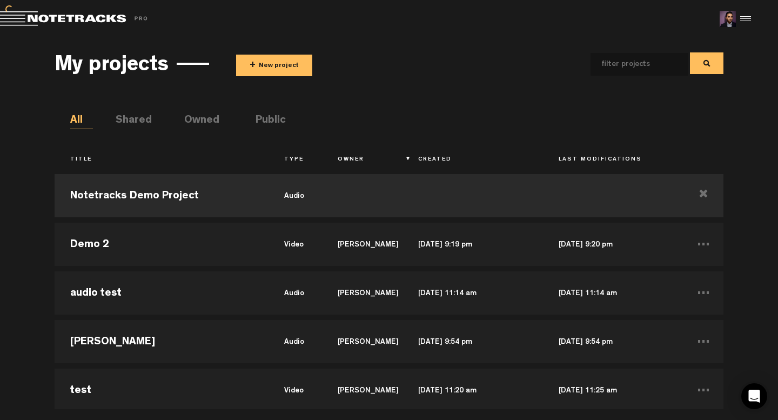
click at [283, 69] on button "+ New project" at bounding box center [274, 66] width 76 height 22
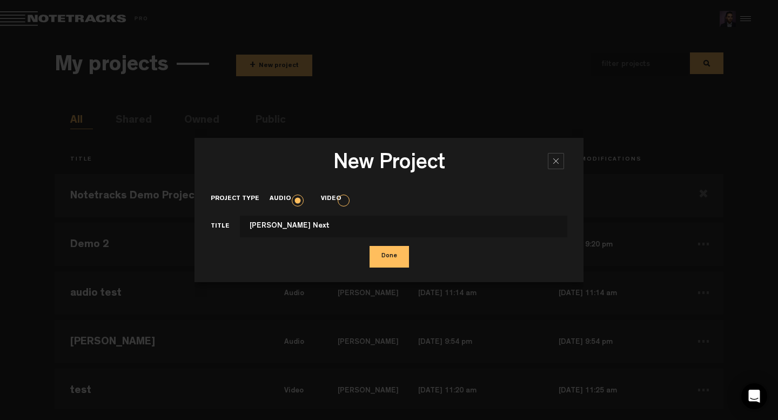
type input "[PERSON_NAME] Next"
click at [550, 163] on div at bounding box center [556, 161] width 16 height 16
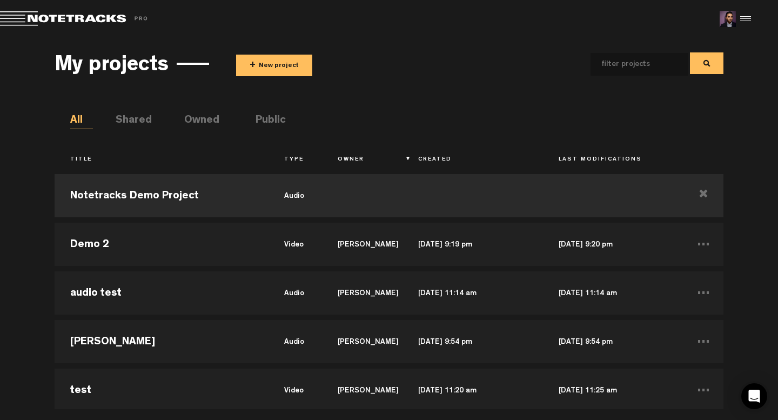
click at [601, 68] on input "text" at bounding box center [630, 64] width 80 height 23
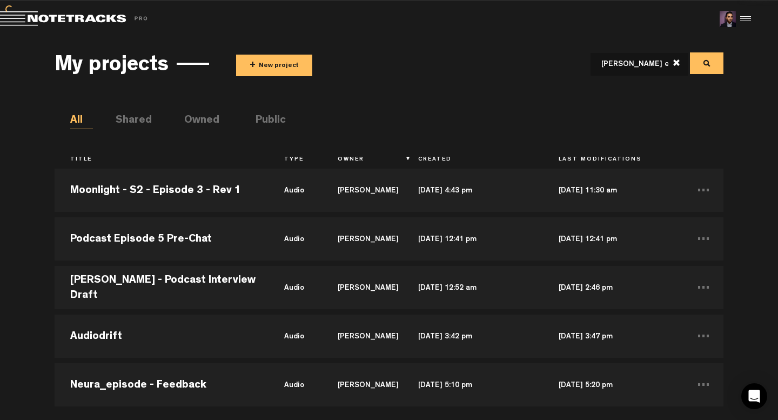
scroll to position [832, 0]
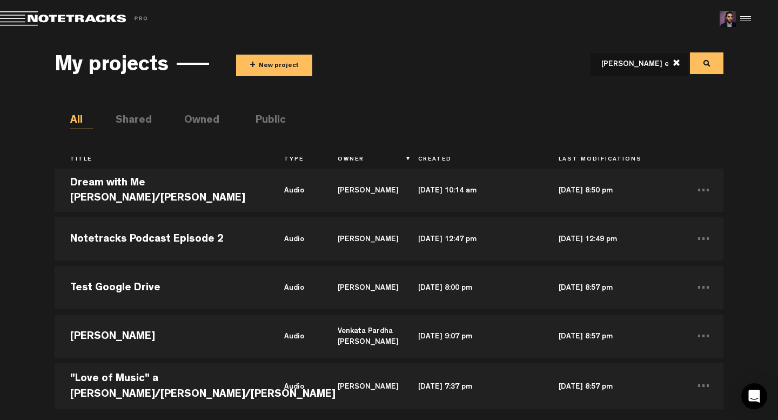
click at [627, 63] on input "[PERSON_NAME] episode" at bounding box center [630, 64] width 80 height 23
type input "next epsi"
